Goal: Register for event/course

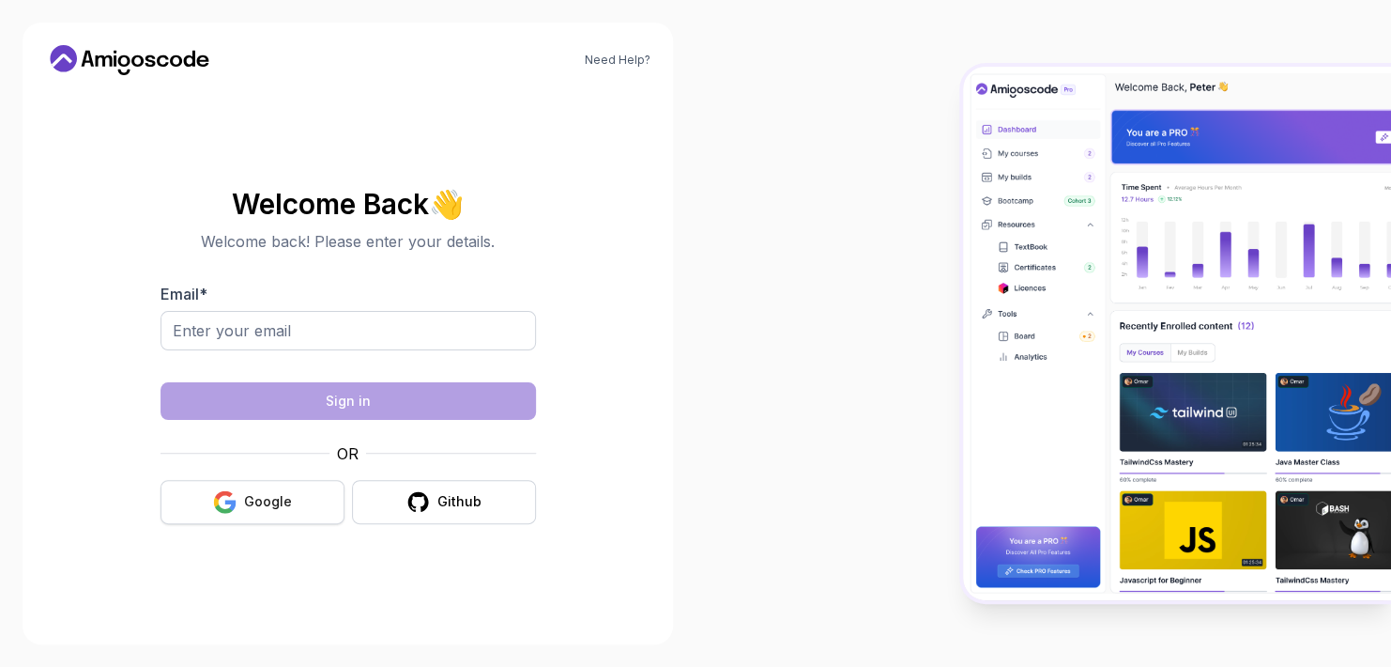
click at [271, 506] on div "Google" at bounding box center [268, 501] width 48 height 19
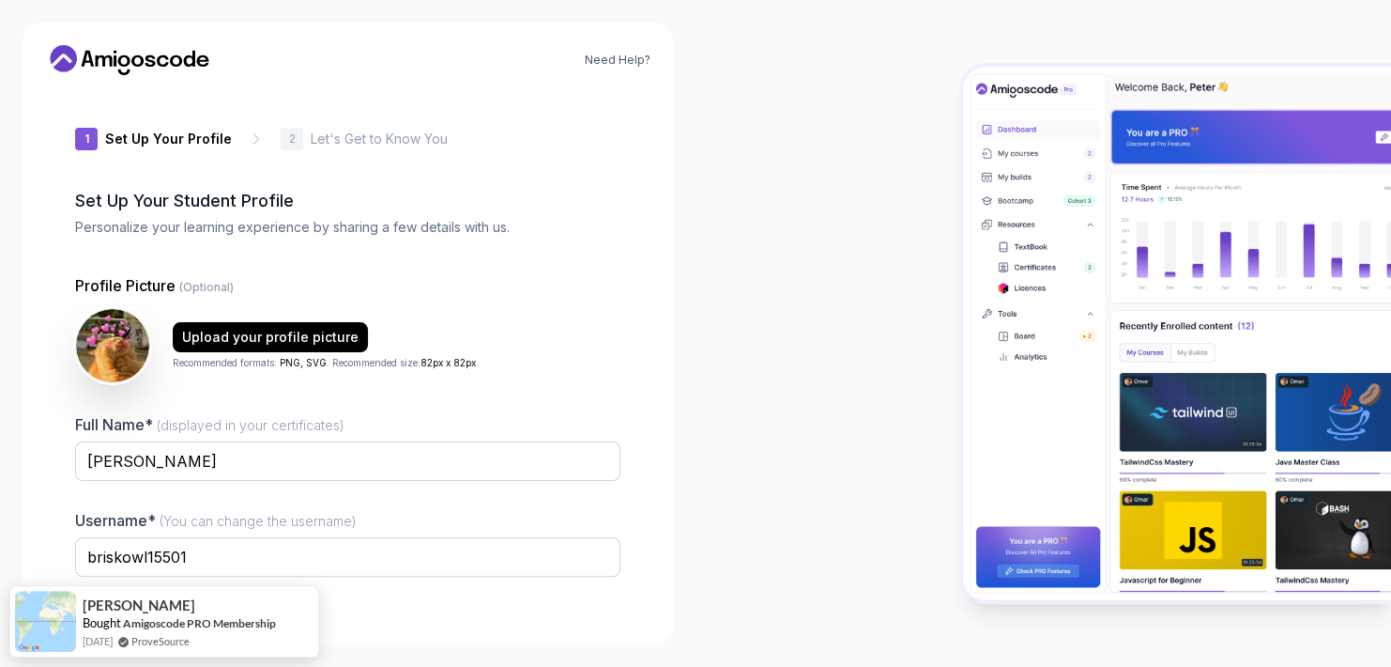
scroll to position [115, 0]
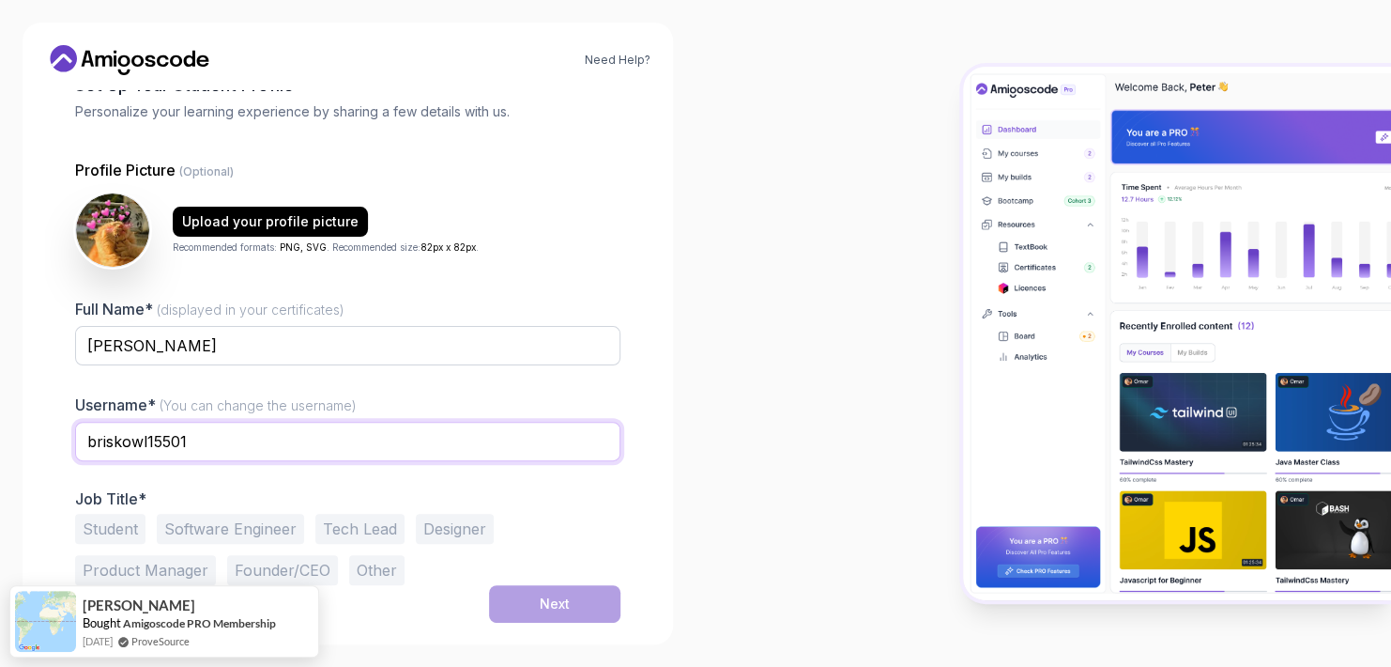
click at [284, 430] on input "briskowl15501" at bounding box center [348, 441] width 546 height 39
type input "b"
type input "nyang0514"
click at [106, 521] on button "Student" at bounding box center [110, 529] width 70 height 30
click at [576, 595] on button "Next" at bounding box center [554, 604] width 131 height 38
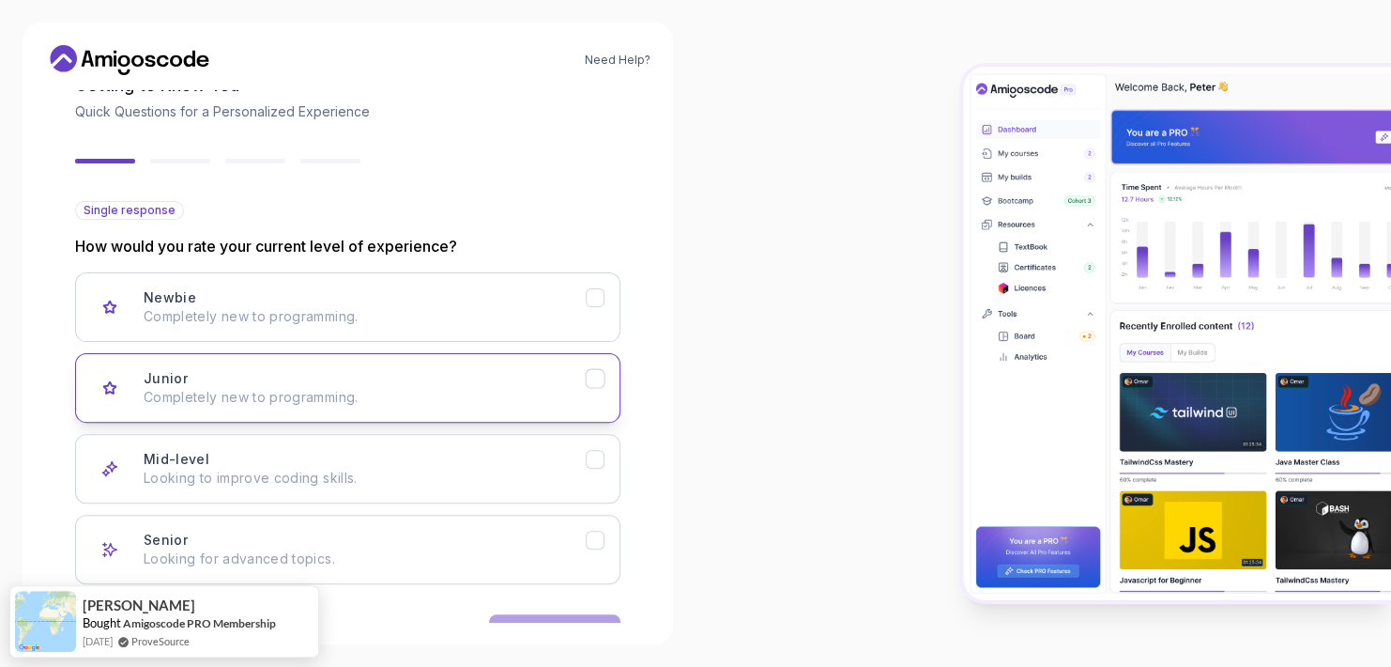
click at [595, 374] on icon "Junior" at bounding box center [596, 379] width 18 height 18
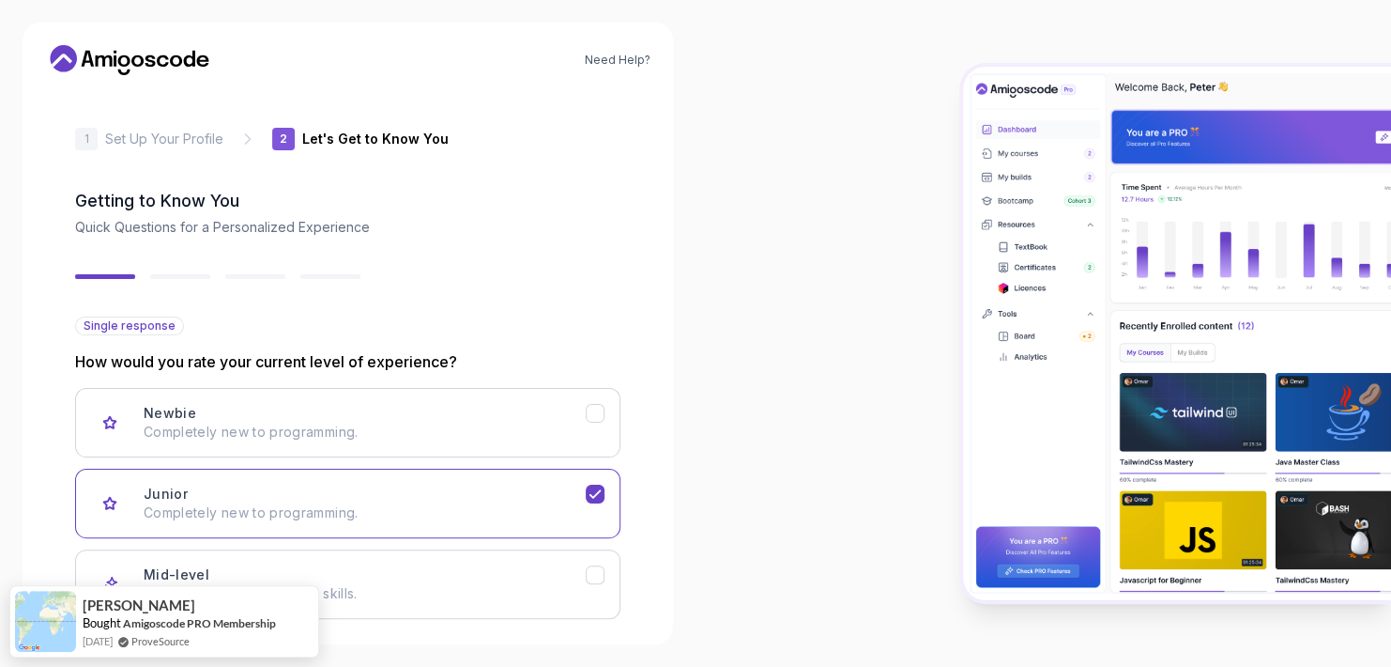
scroll to position [173, 0]
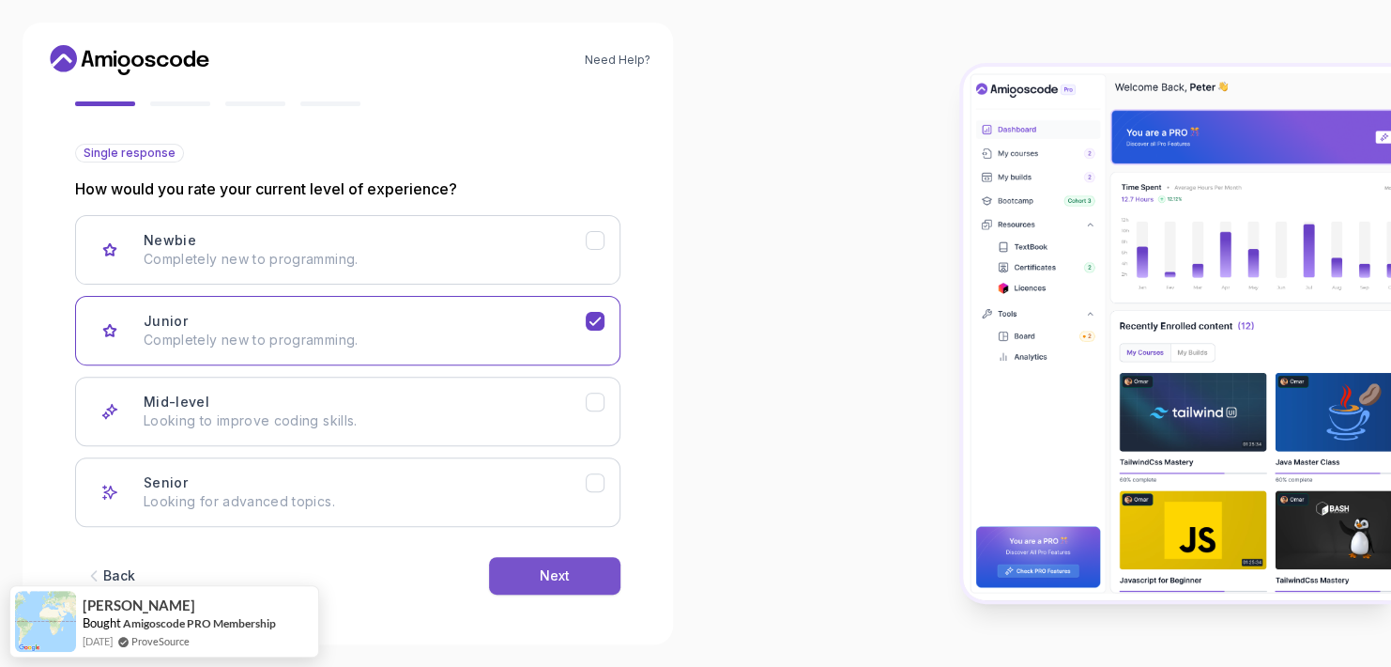
click at [585, 585] on button "Next" at bounding box center [554, 576] width 131 height 38
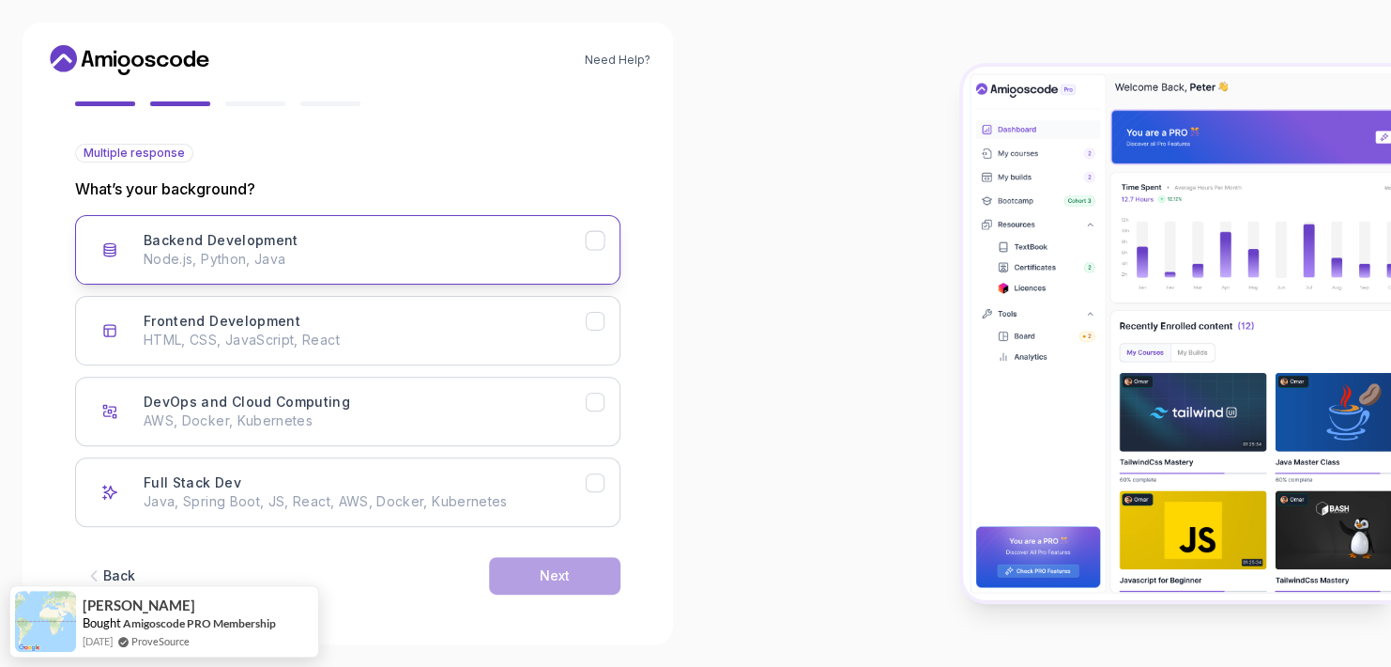
click at [601, 243] on icon "Backend Development" at bounding box center [596, 241] width 18 height 18
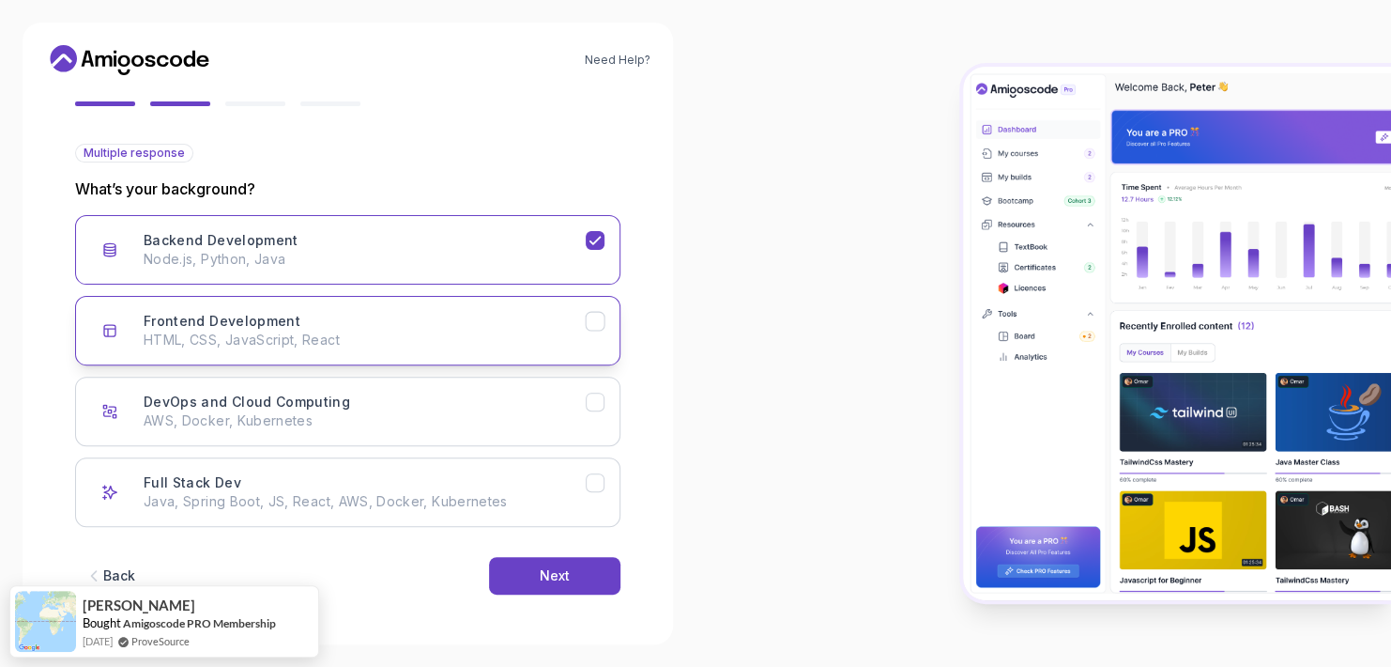
click at [598, 313] on icon "Frontend Development" at bounding box center [596, 322] width 18 height 18
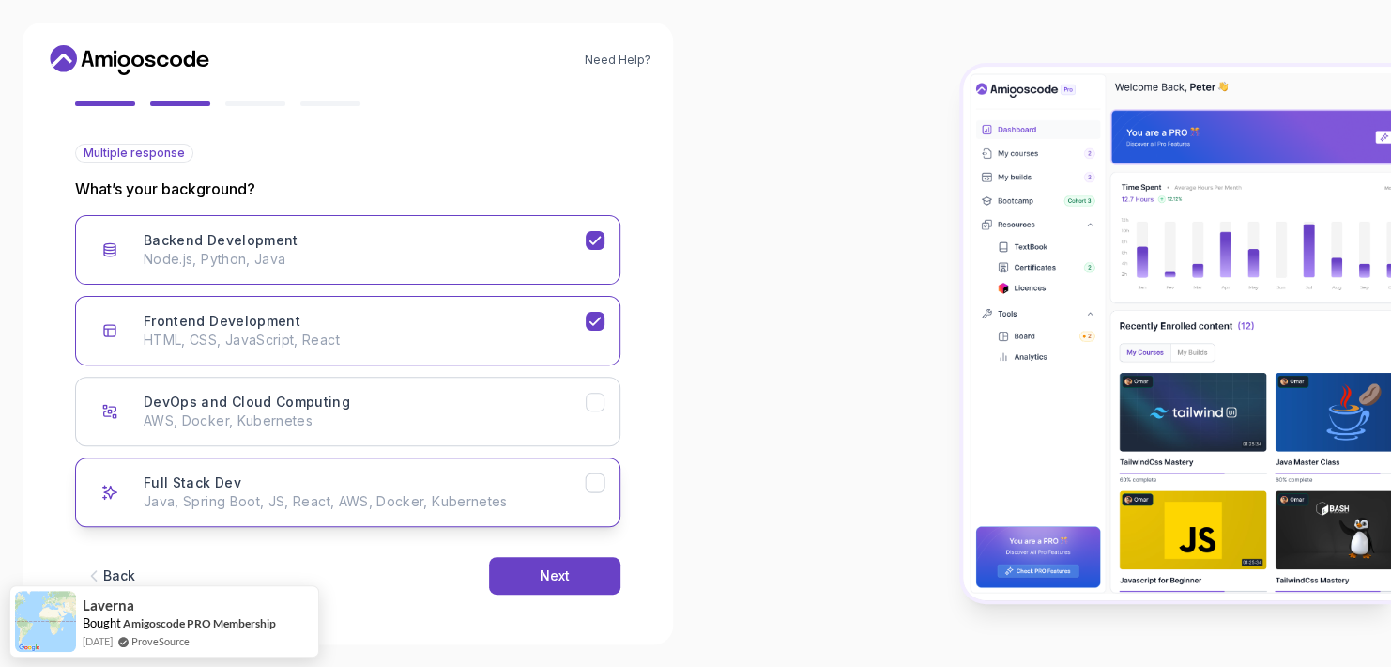
click at [603, 482] on icon "Full Stack Dev" at bounding box center [596, 483] width 18 height 18
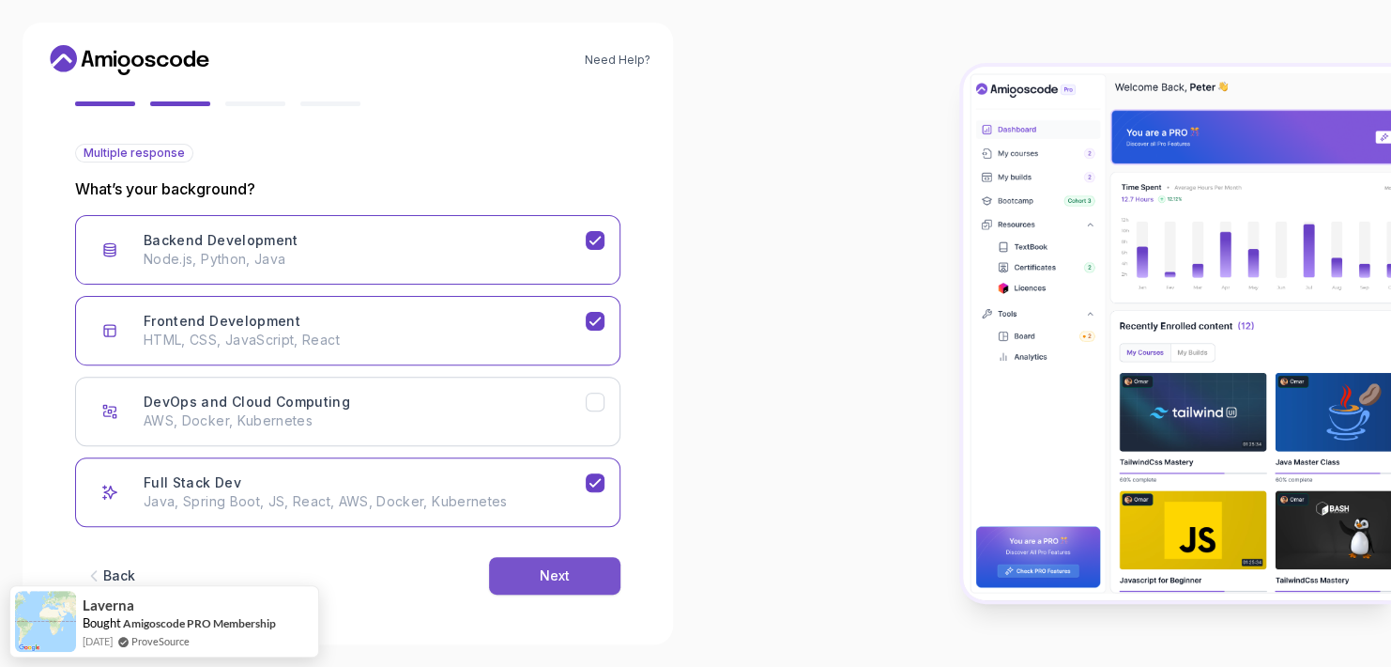
click at [557, 583] on button "Next" at bounding box center [554, 576] width 131 height 38
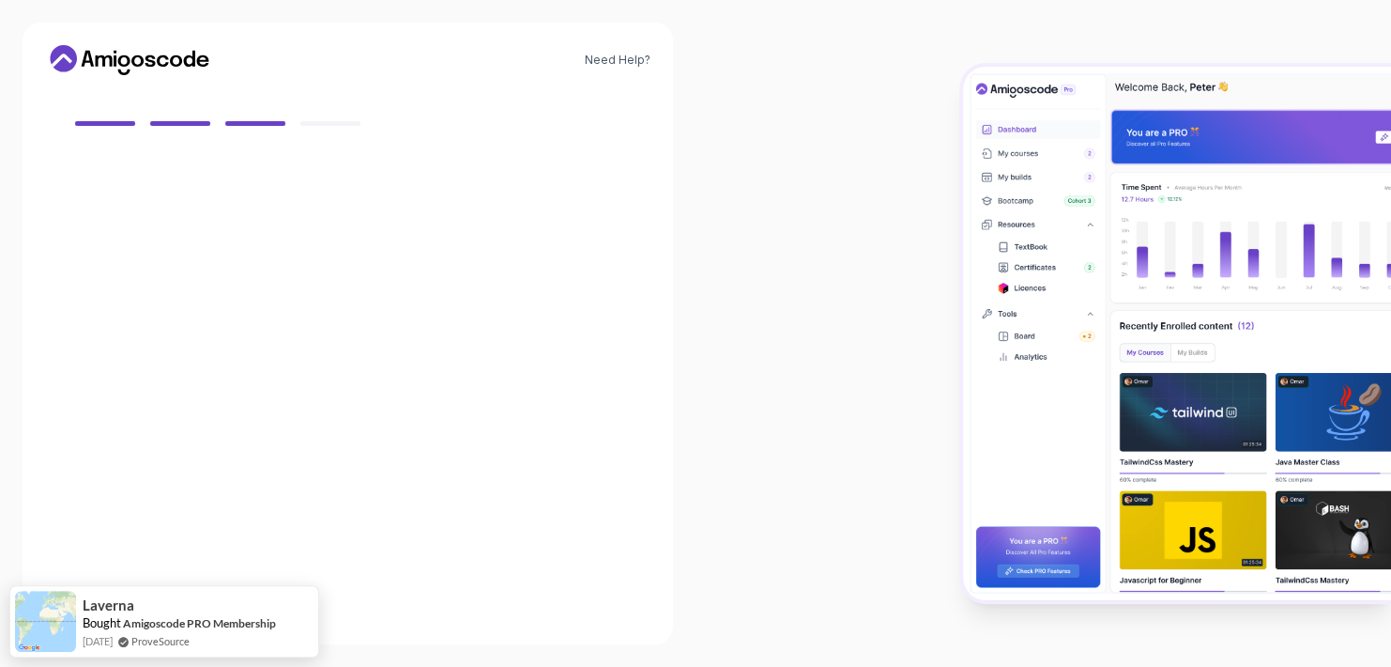
scroll to position [152, 0]
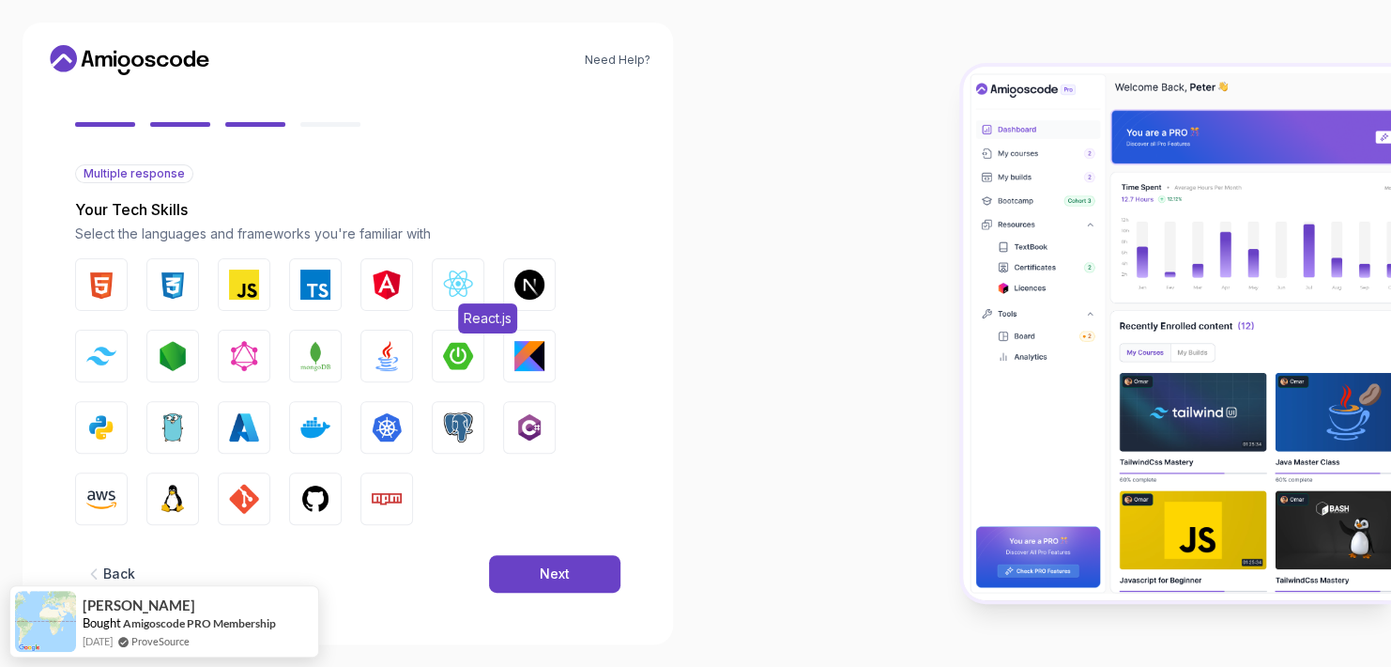
click at [453, 286] on img "button" at bounding box center [458, 284] width 30 height 30
click at [226, 290] on button "JavaScript" at bounding box center [244, 284] width 53 height 53
click at [100, 277] on img "button" at bounding box center [101, 284] width 30 height 30
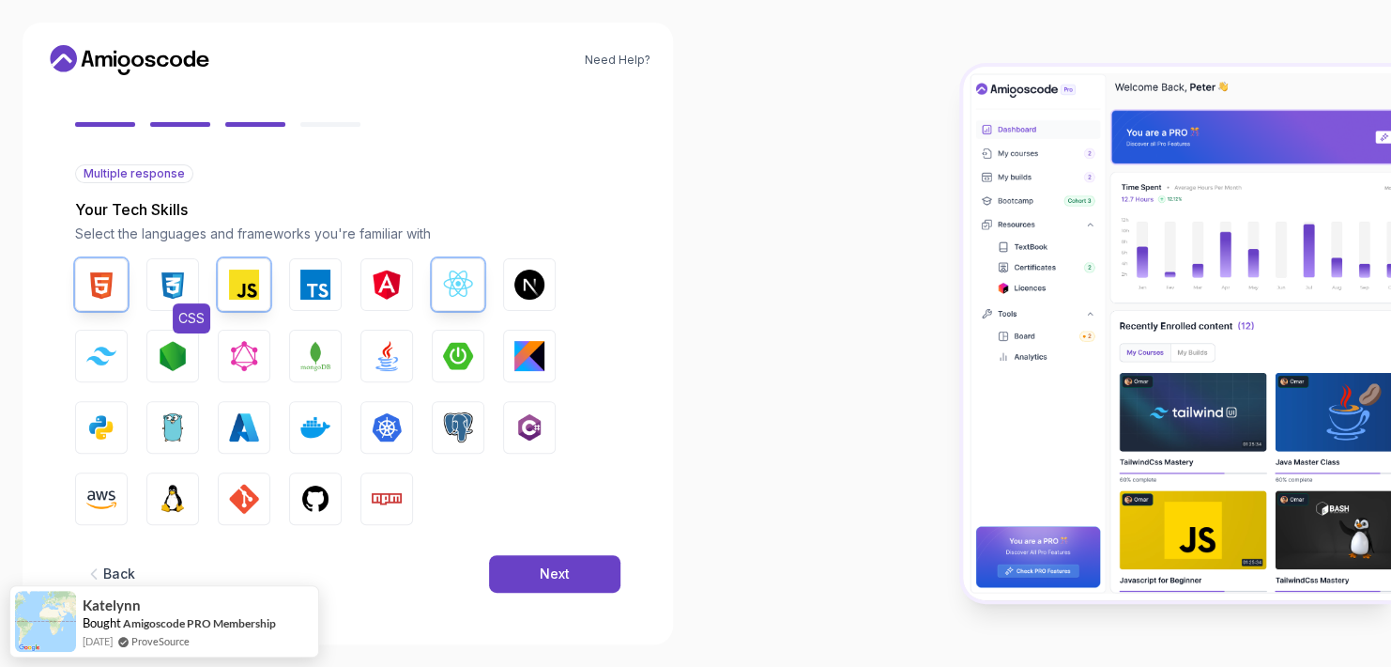
click at [162, 280] on img "button" at bounding box center [173, 284] width 30 height 30
click at [548, 572] on div "Next" at bounding box center [555, 573] width 30 height 19
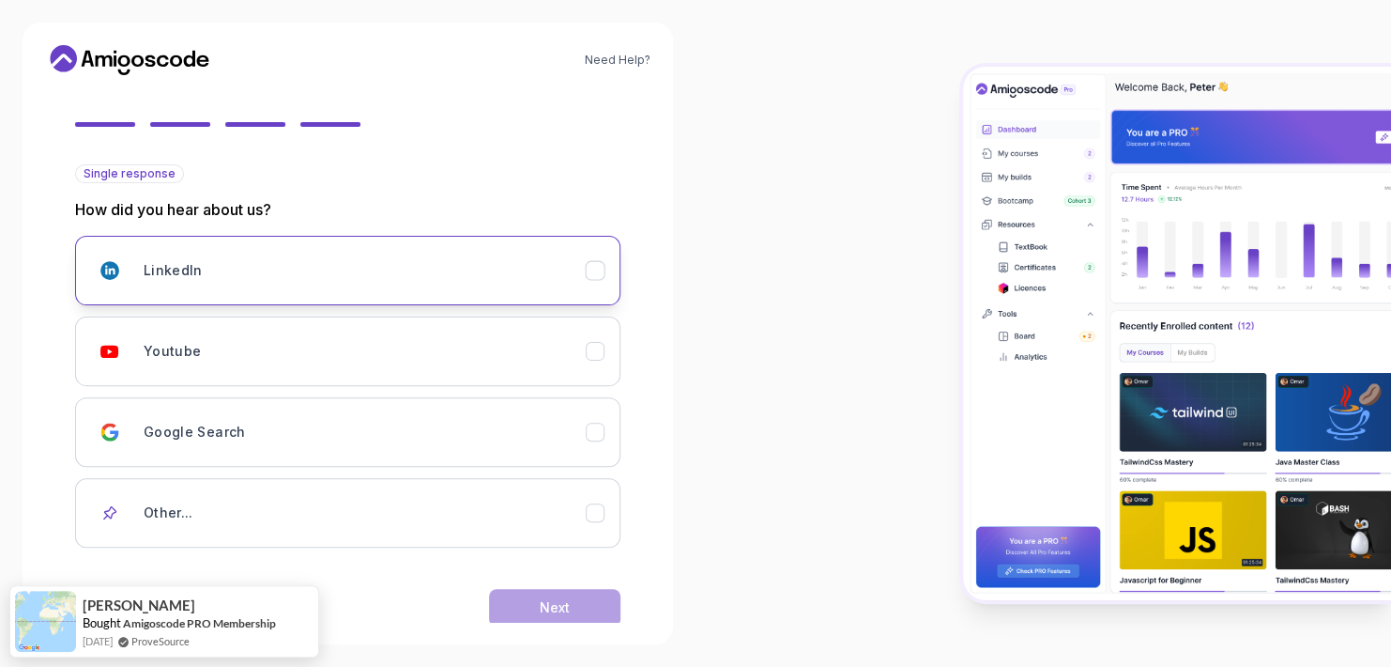
click at [586, 269] on div "LinkedIn" at bounding box center [596, 271] width 20 height 20
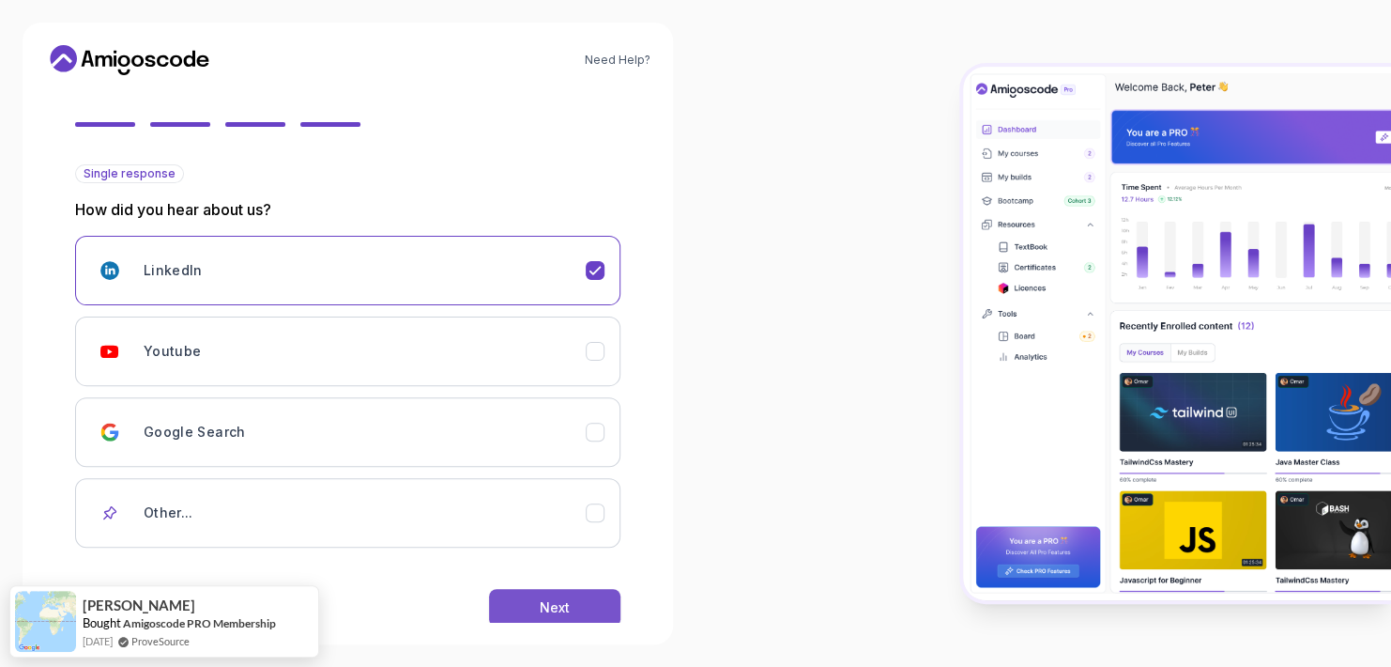
click at [564, 605] on div "Next" at bounding box center [555, 607] width 30 height 19
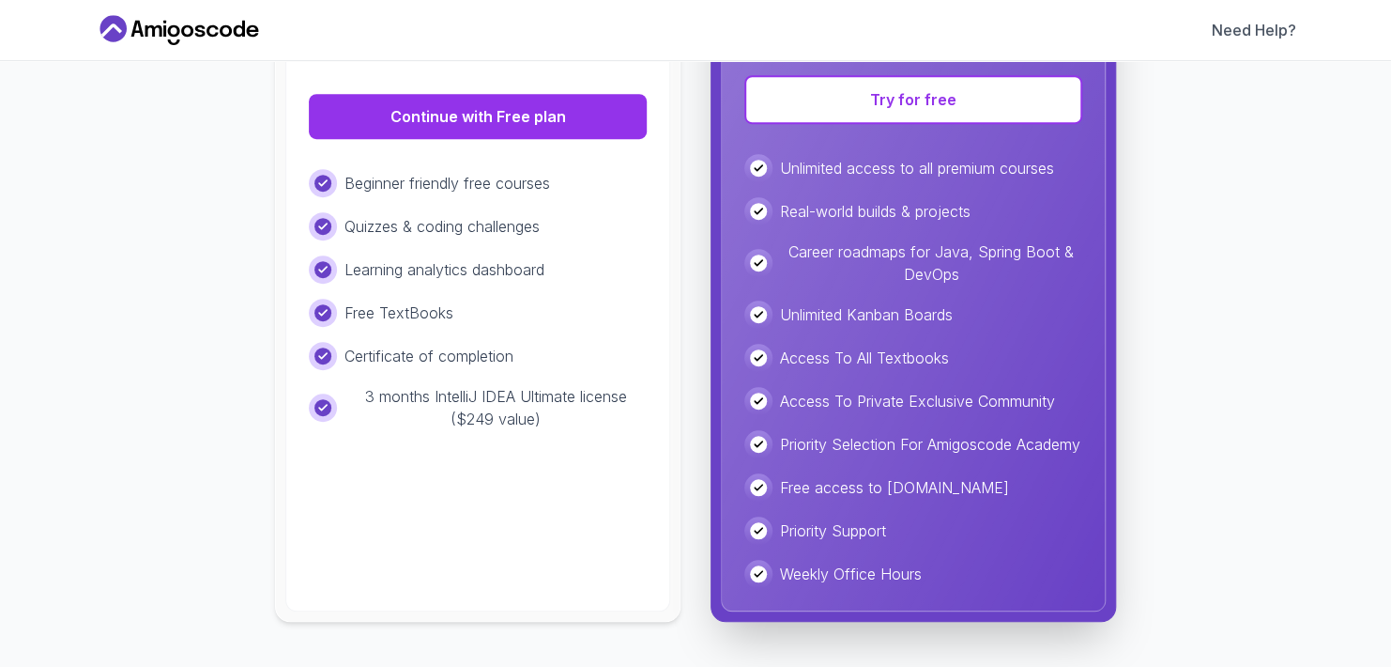
scroll to position [159, 0]
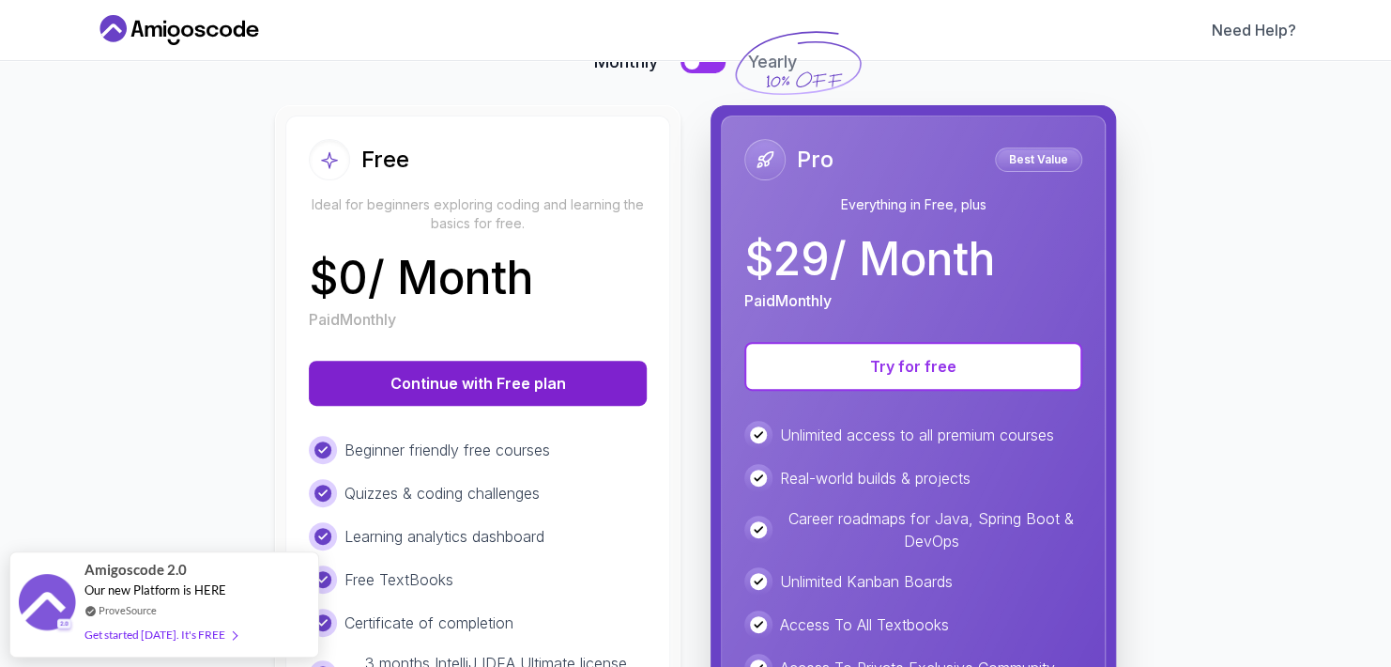
click at [505, 385] on button "Continue with Free plan" at bounding box center [478, 383] width 338 height 45
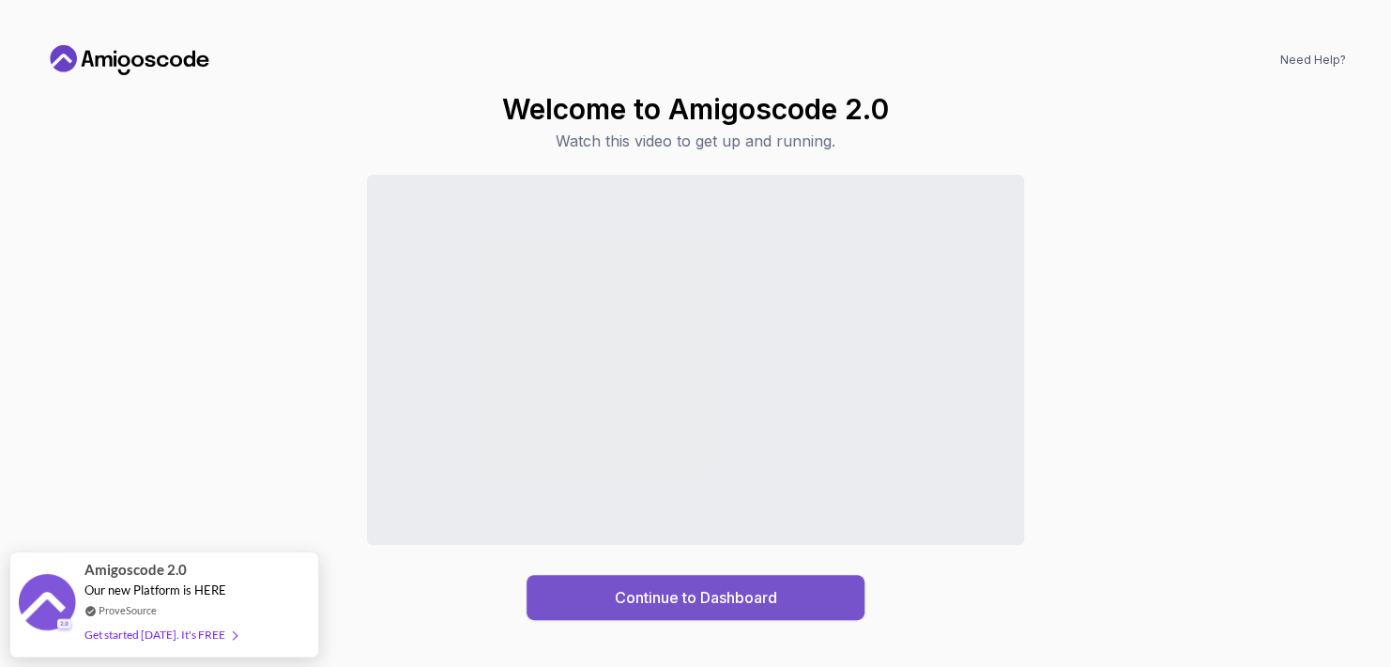
click at [766, 601] on div "Continue to Dashboard" at bounding box center [696, 597] width 162 height 23
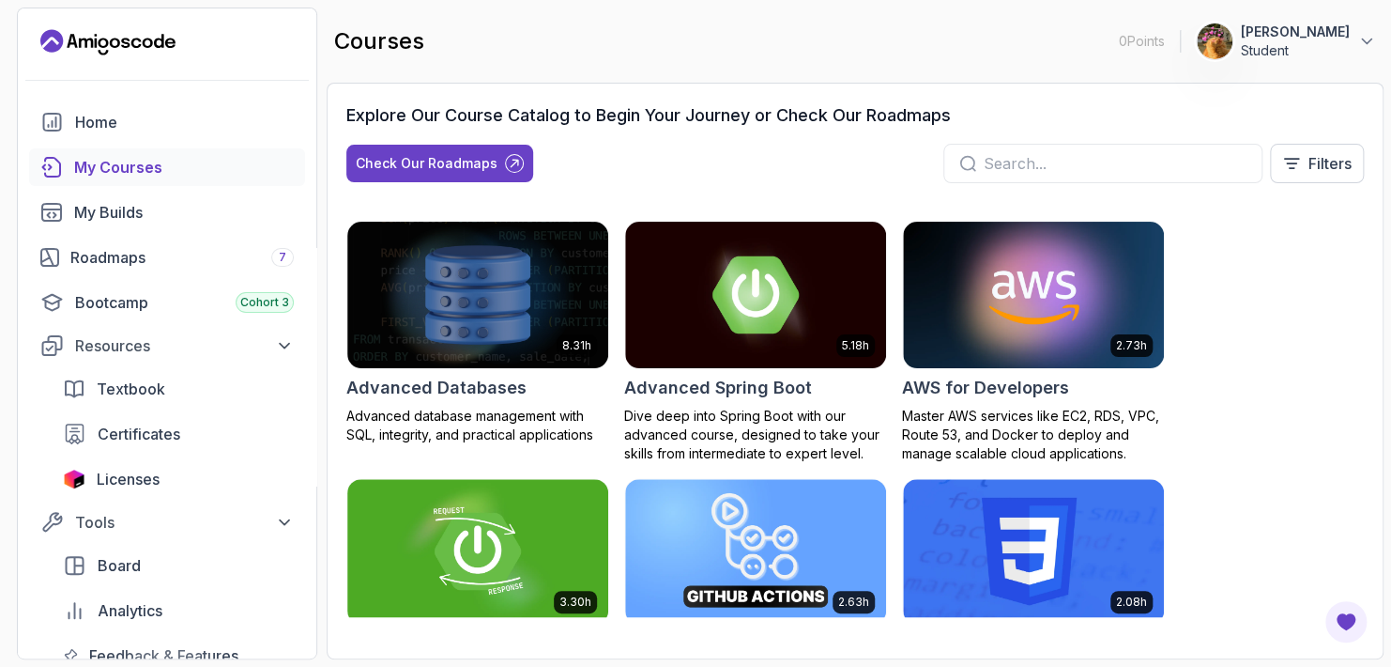
drag, startPoint x: 1074, startPoint y: 2, endPoint x: 719, endPoint y: 58, distance: 359.3
click at [719, 58] on div "courses 0 Points 1 [PERSON_NAME] Student" at bounding box center [855, 42] width 1057 height 68
click at [163, 263] on div "Roadmaps 7" at bounding box center [181, 257] width 223 height 23
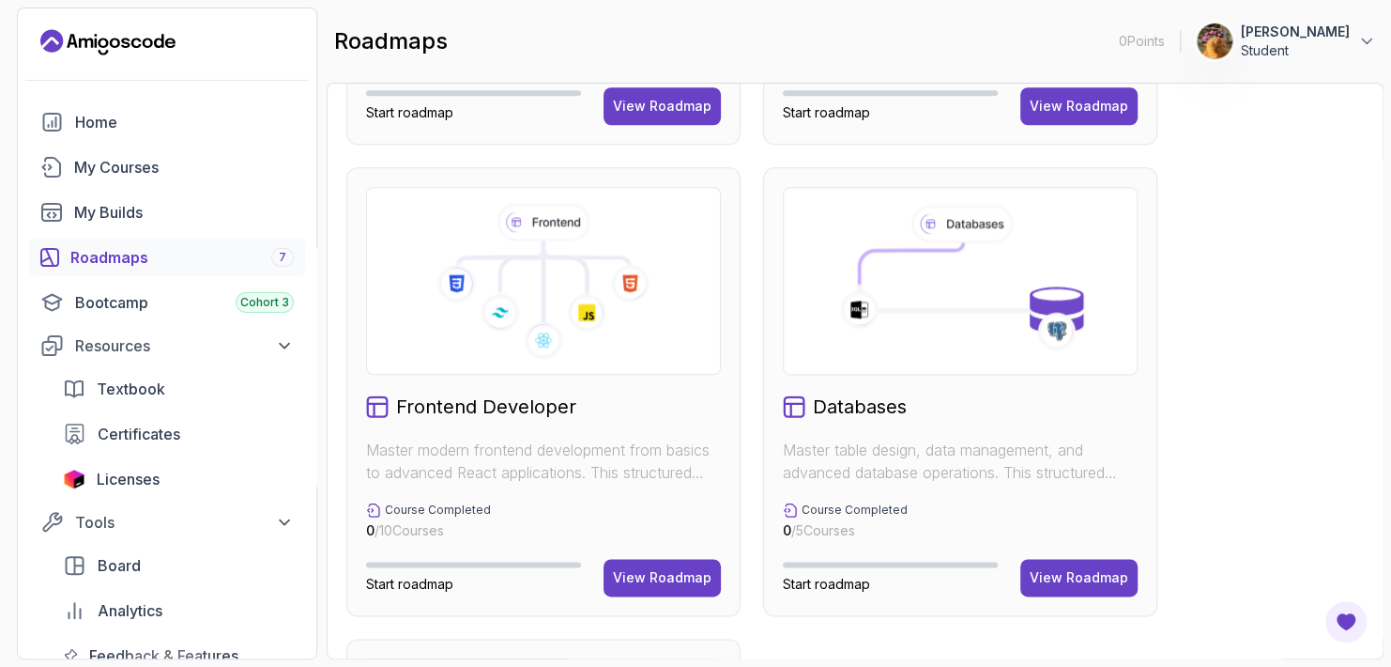
scroll to position [896, 0]
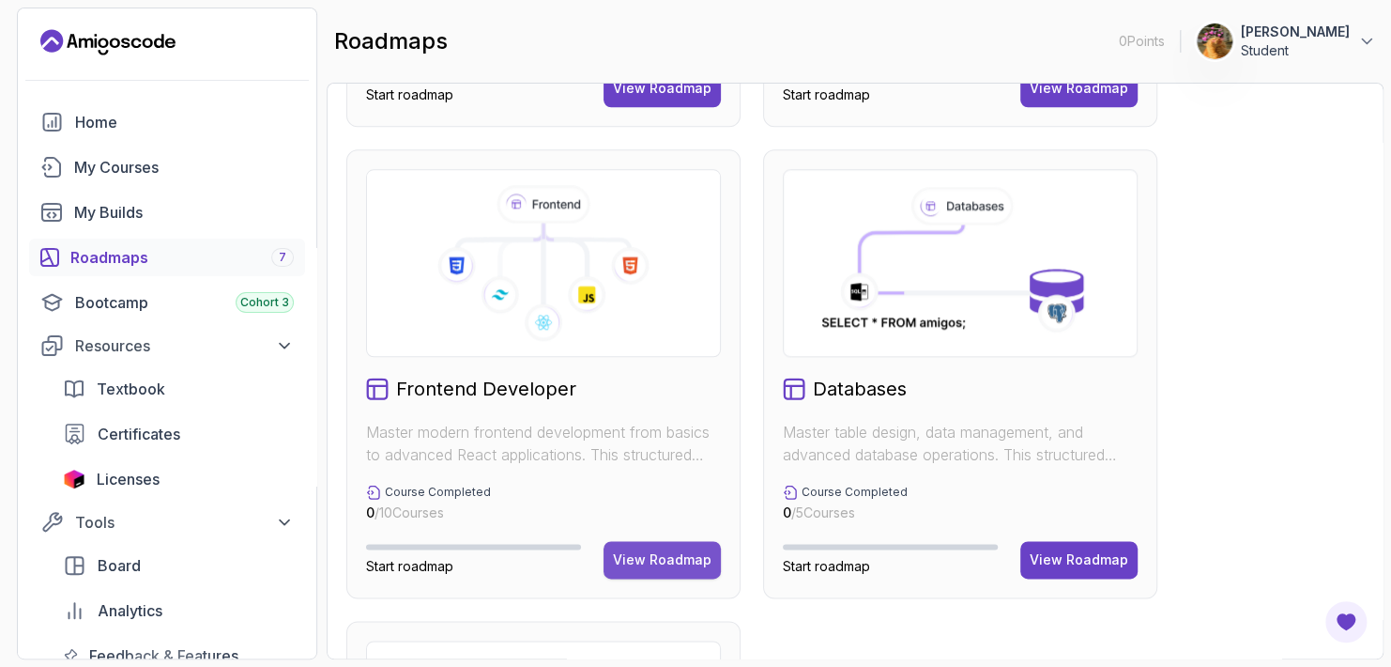
click at [645, 559] on div "View Roadmap" at bounding box center [662, 559] width 99 height 19
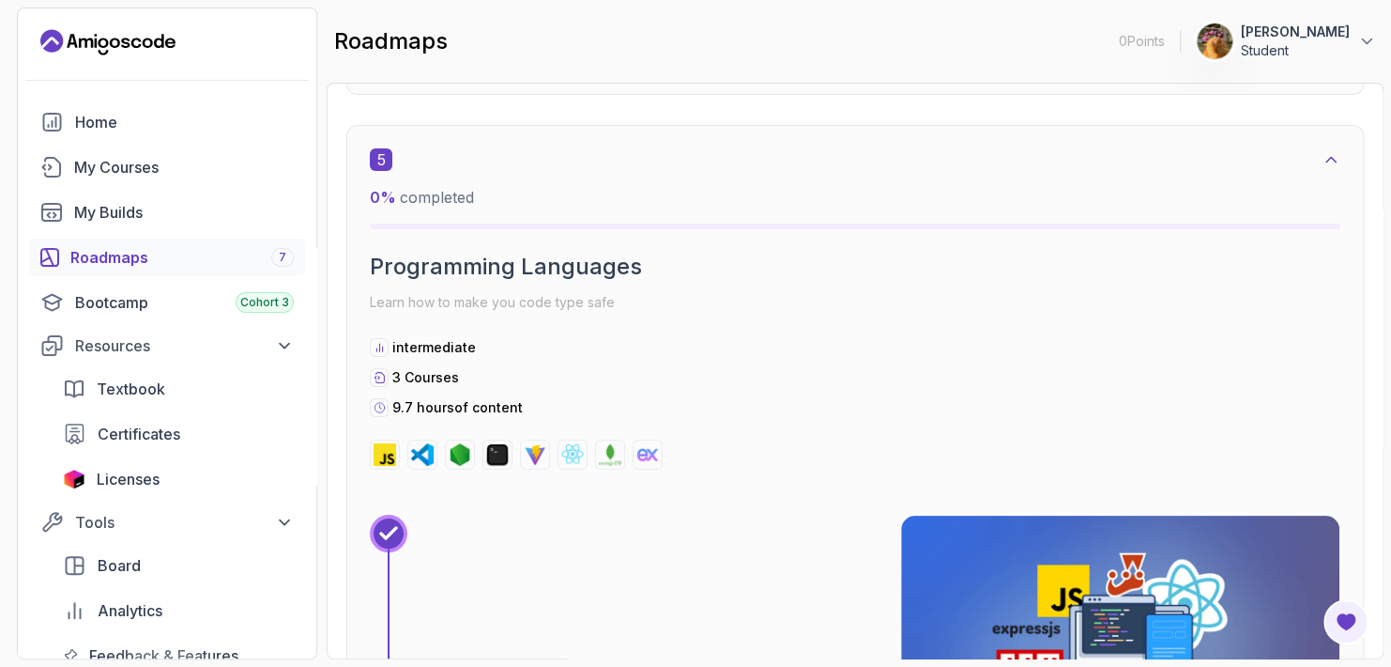
scroll to position [3450, 0]
